Goal: Task Accomplishment & Management: Manage account settings

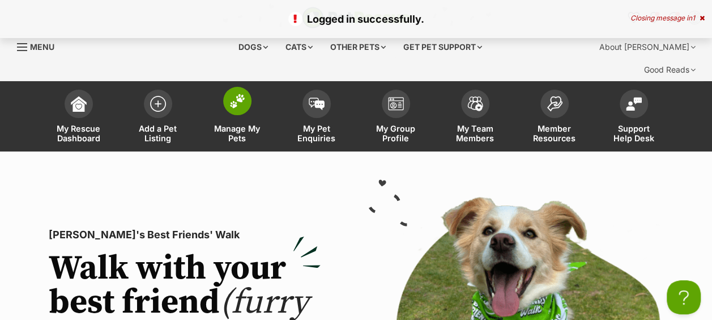
click at [243, 93] on img at bounding box center [237, 100] width 16 height 15
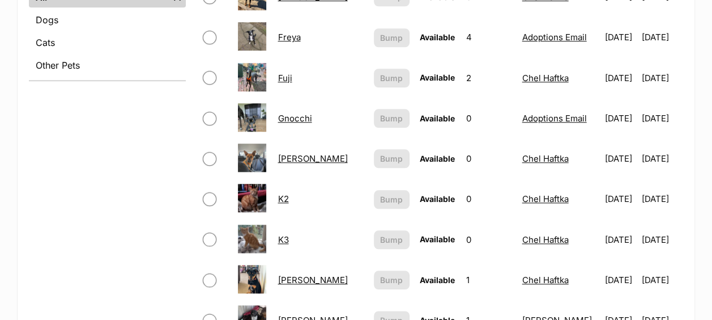
scroll to position [510, 0]
click at [295, 112] on link "Gnocchi" at bounding box center [295, 117] width 34 height 11
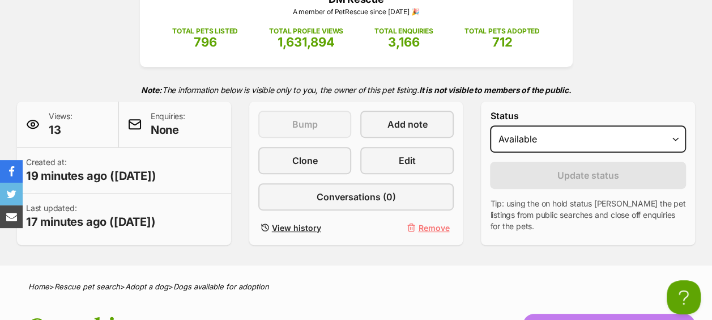
scroll to position [227, 0]
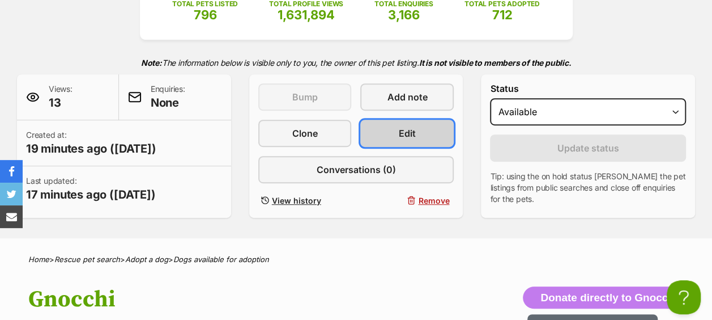
click at [390, 120] on link "Edit" at bounding box center [406, 133] width 93 height 27
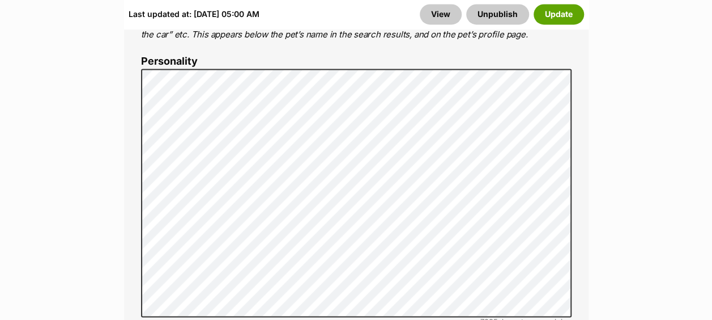
scroll to position [907, 0]
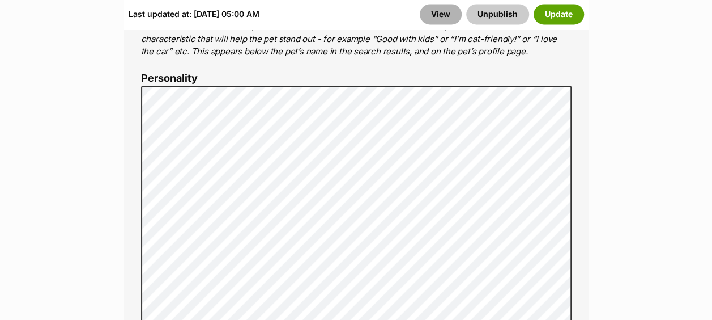
click at [445, 22] on link "View" at bounding box center [441, 14] width 42 height 20
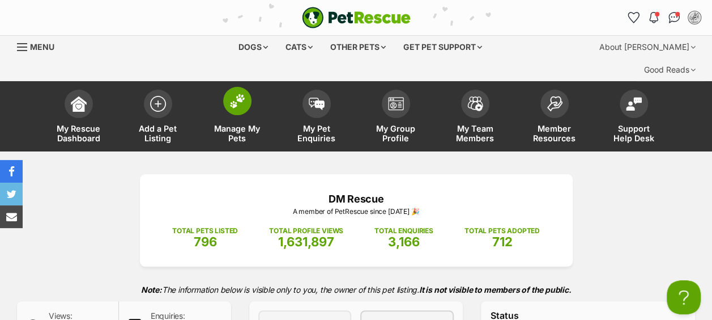
click at [246, 87] on span at bounding box center [237, 101] width 28 height 28
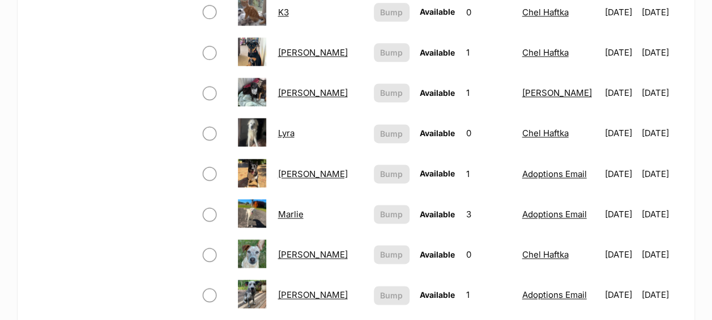
scroll to position [850, 0]
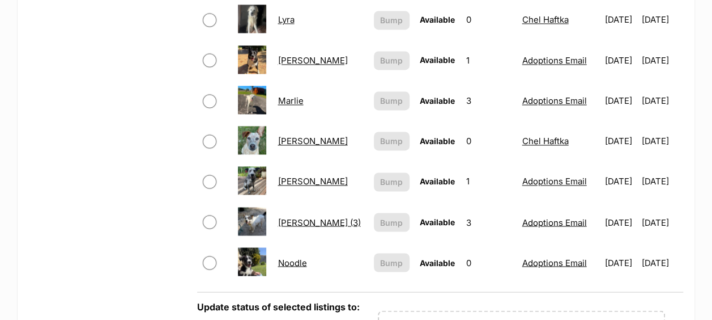
click at [292, 257] on link "Noodle" at bounding box center [292, 262] width 29 height 11
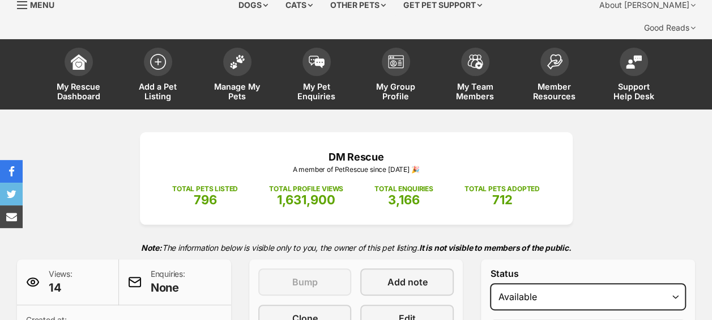
scroll to position [113, 0]
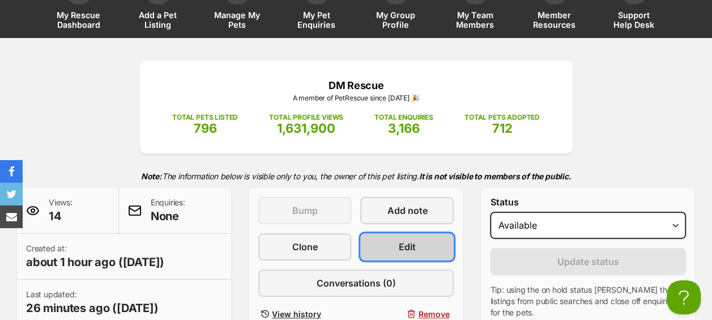
click at [407, 240] on span "Edit" at bounding box center [407, 247] width 17 height 14
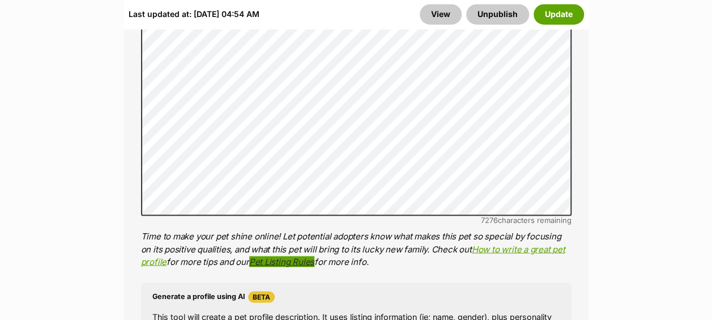
scroll to position [963, 0]
